Goal: Task Accomplishment & Management: Manage account settings

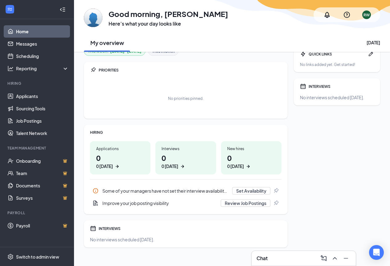
scroll to position [17, 0]
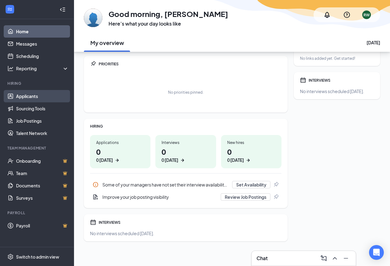
click at [27, 97] on link "Applicants" at bounding box center [42, 96] width 53 height 12
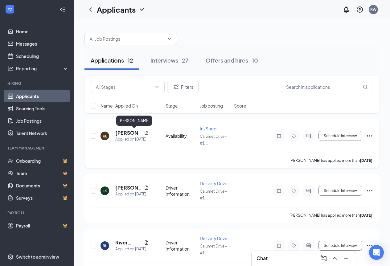
click at [124, 133] on h5 "[PERSON_NAME]" at bounding box center [128, 132] width 26 height 7
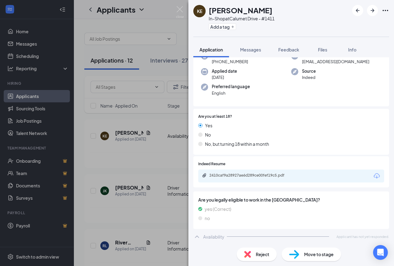
scroll to position [39, 0]
click at [241, 174] on div "2410caf9a28927ae6d289ce00fef19c5.pdf" at bounding box center [253, 175] width 86 height 5
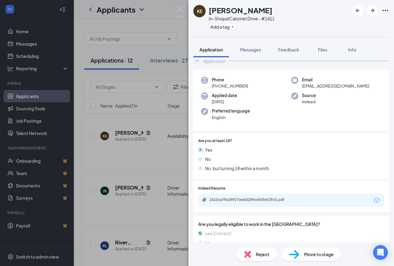
scroll to position [0, 0]
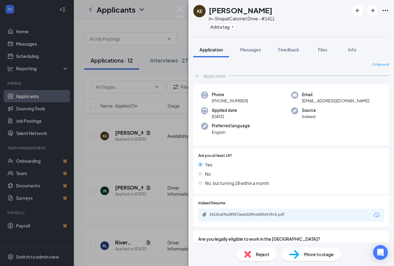
click at [121, 170] on div "KE [PERSON_NAME] In-Shop at [GEOGRAPHIC_DATA] - #1411 Add a tag Application Mes…" at bounding box center [197, 133] width 394 height 266
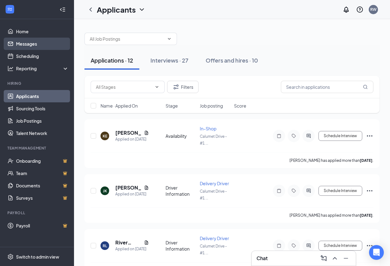
click at [23, 42] on link "Messages" at bounding box center [42, 44] width 53 height 12
